Goal: Navigation & Orientation: Find specific page/section

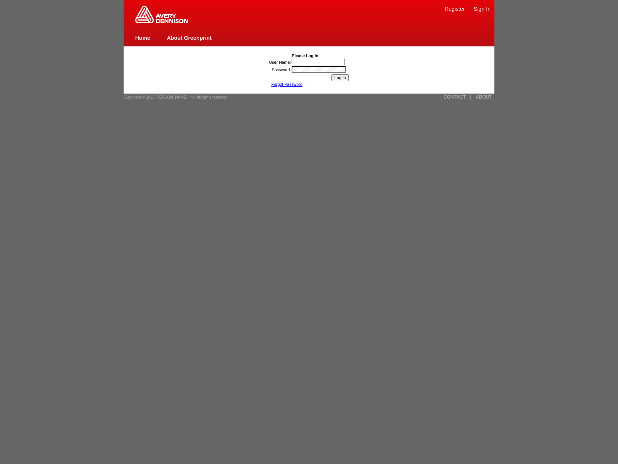
click at [161, 22] on img at bounding box center [161, 14] width 53 height 17
type input "nessus_was_name_ckszvipn"
click at [340, 78] on input "Log In" at bounding box center [340, 77] width 18 height 7
click at [189, 37] on link "About Greenprint" at bounding box center [189, 38] width 45 height 6
